Goal: Find specific page/section: Find specific page/section

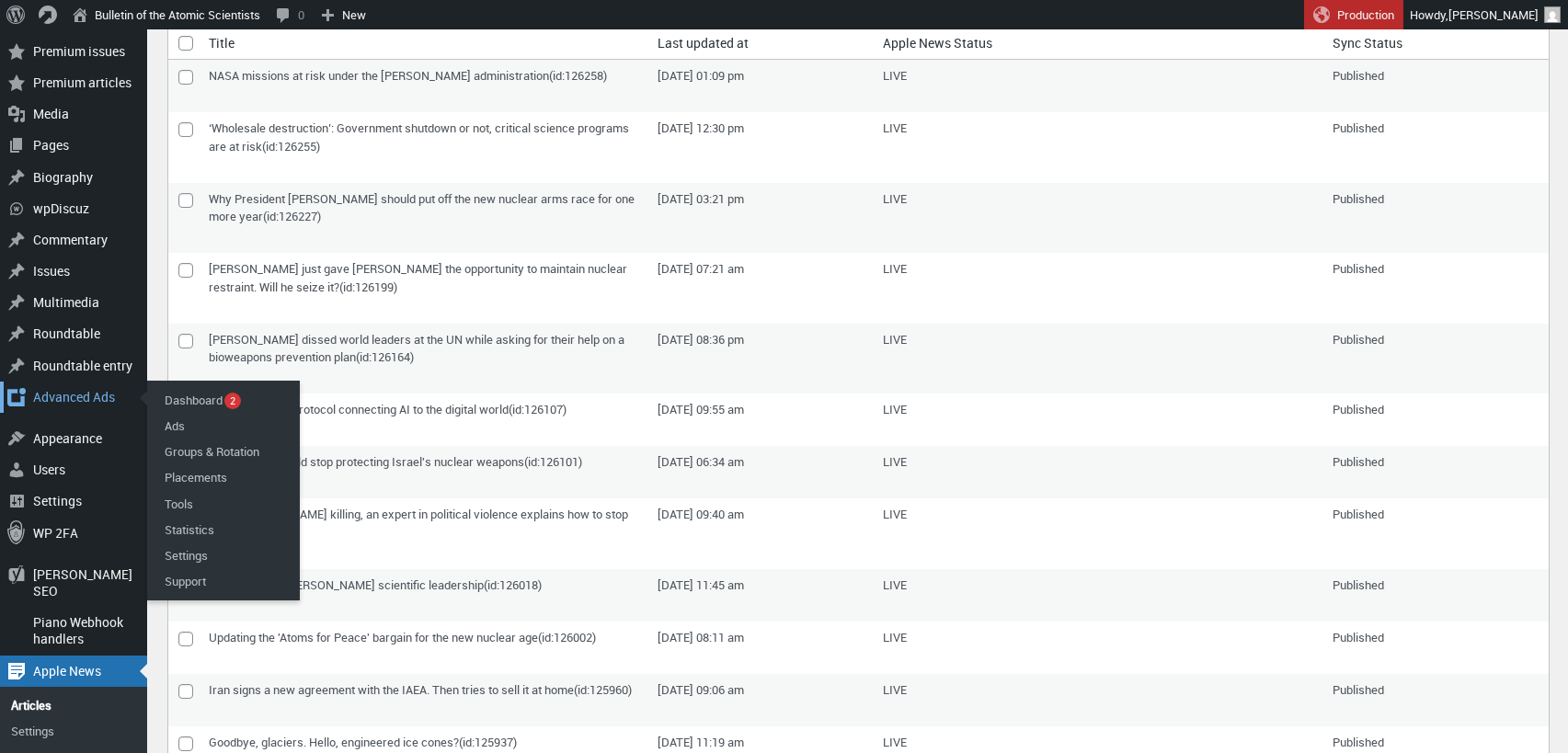
scroll to position [136, 0]
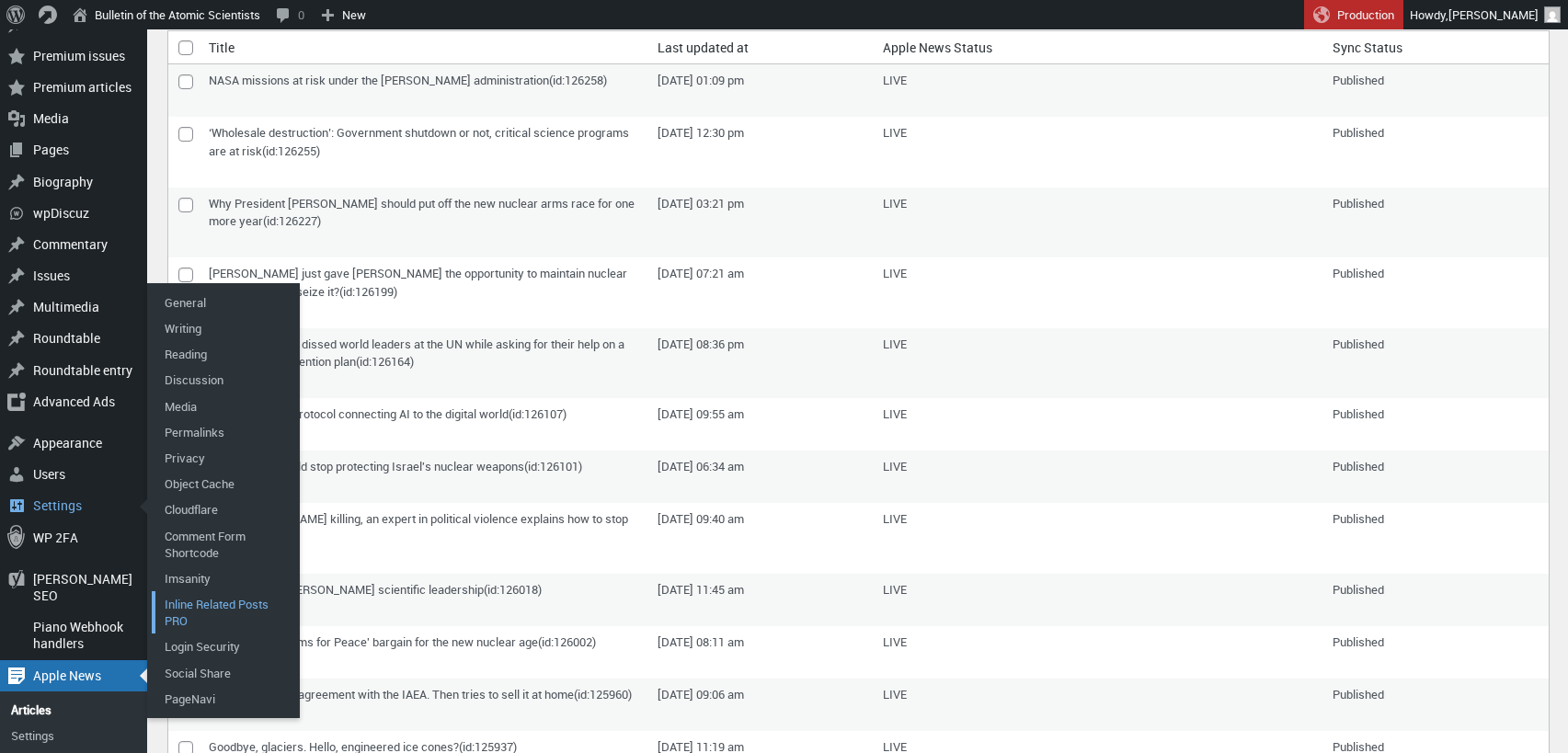
click at [213, 599] on link "Inline Related Posts PRO" at bounding box center [226, 612] width 147 height 42
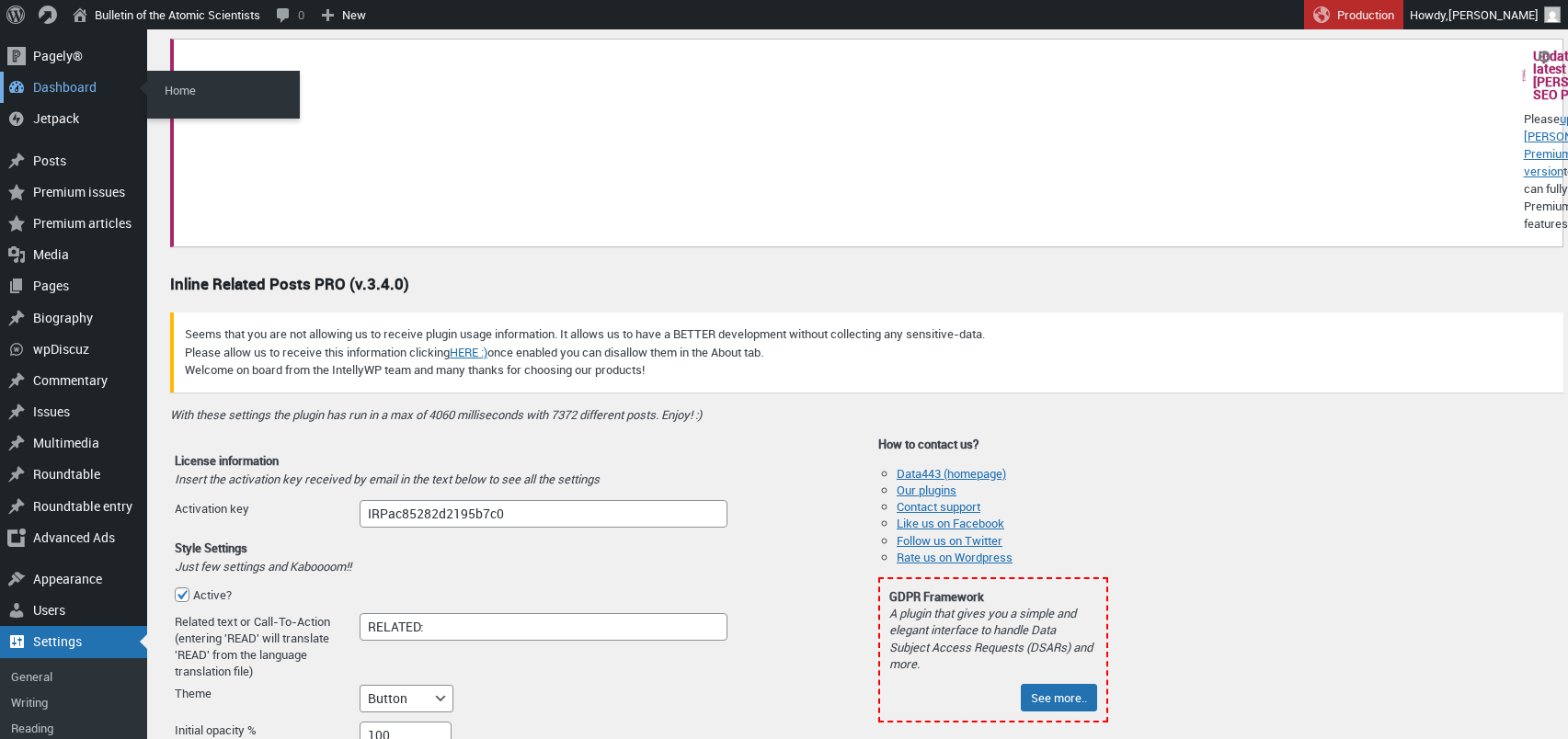
click at [44, 89] on div "Dashboard" at bounding box center [74, 87] width 147 height 31
